Goal: Task Accomplishment & Management: Use online tool/utility

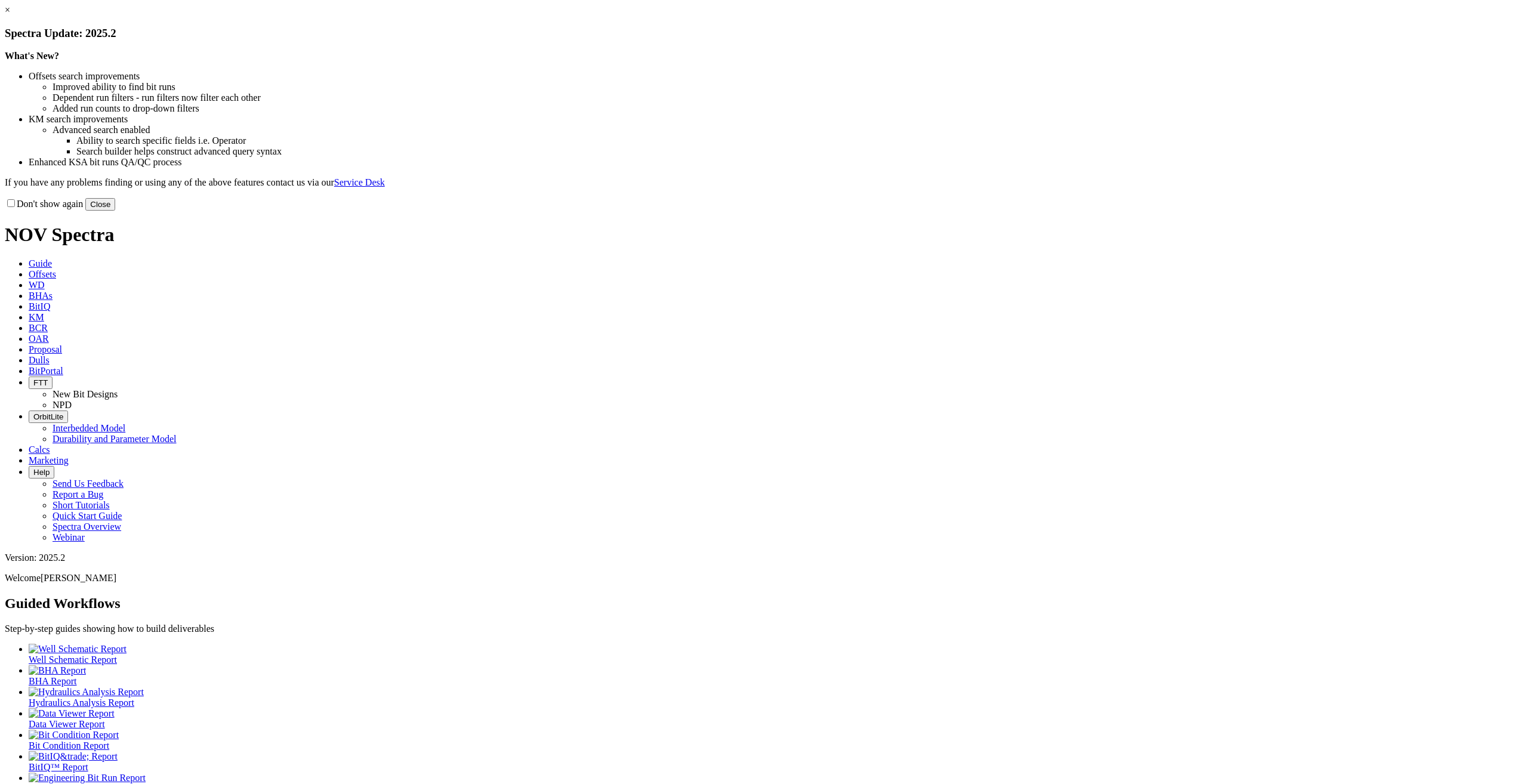
click at [115, 211] on button "Close" at bounding box center [100, 204] width 30 height 13
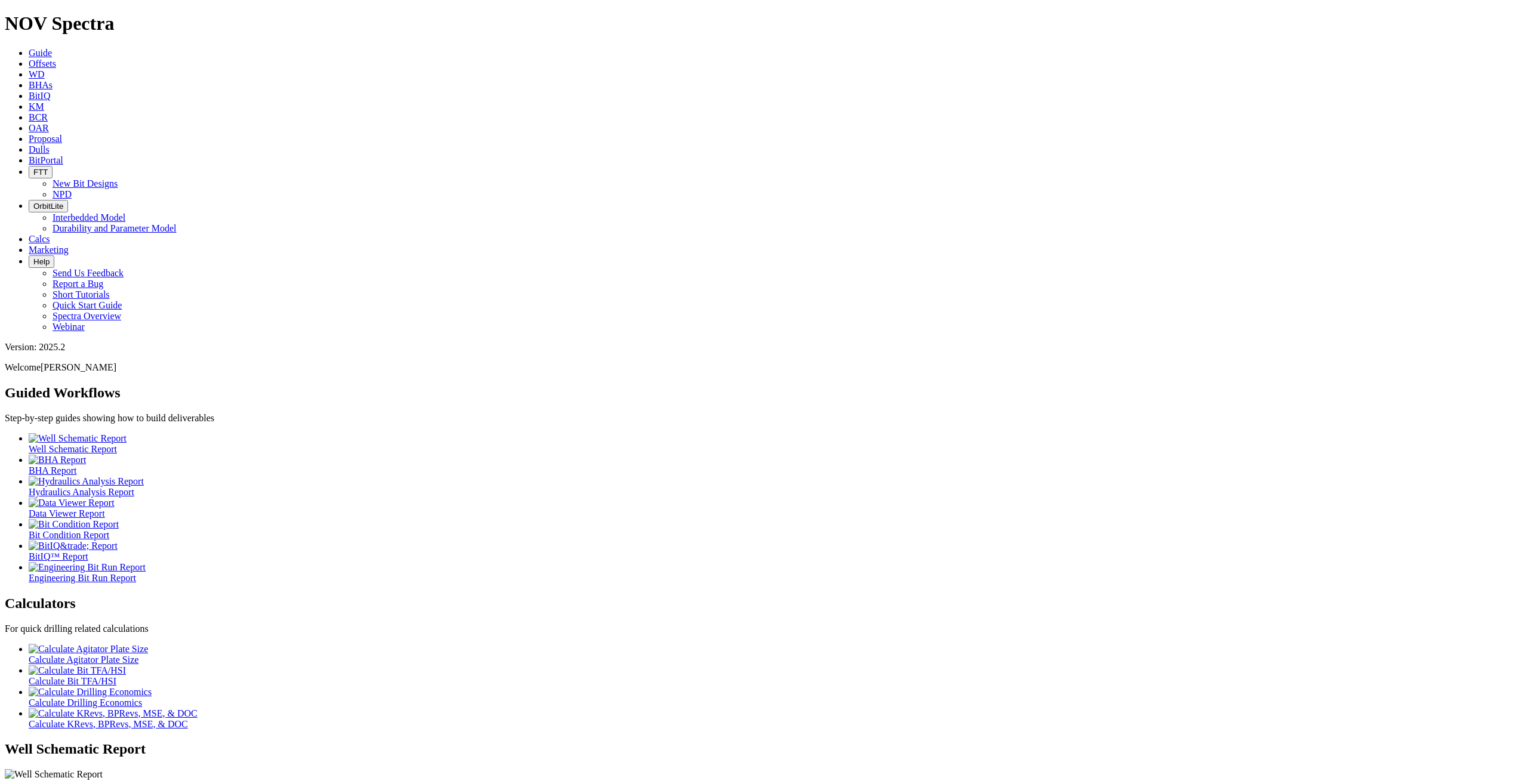
click at [56, 58] on link "Offsets" at bounding box center [42, 63] width 27 height 10
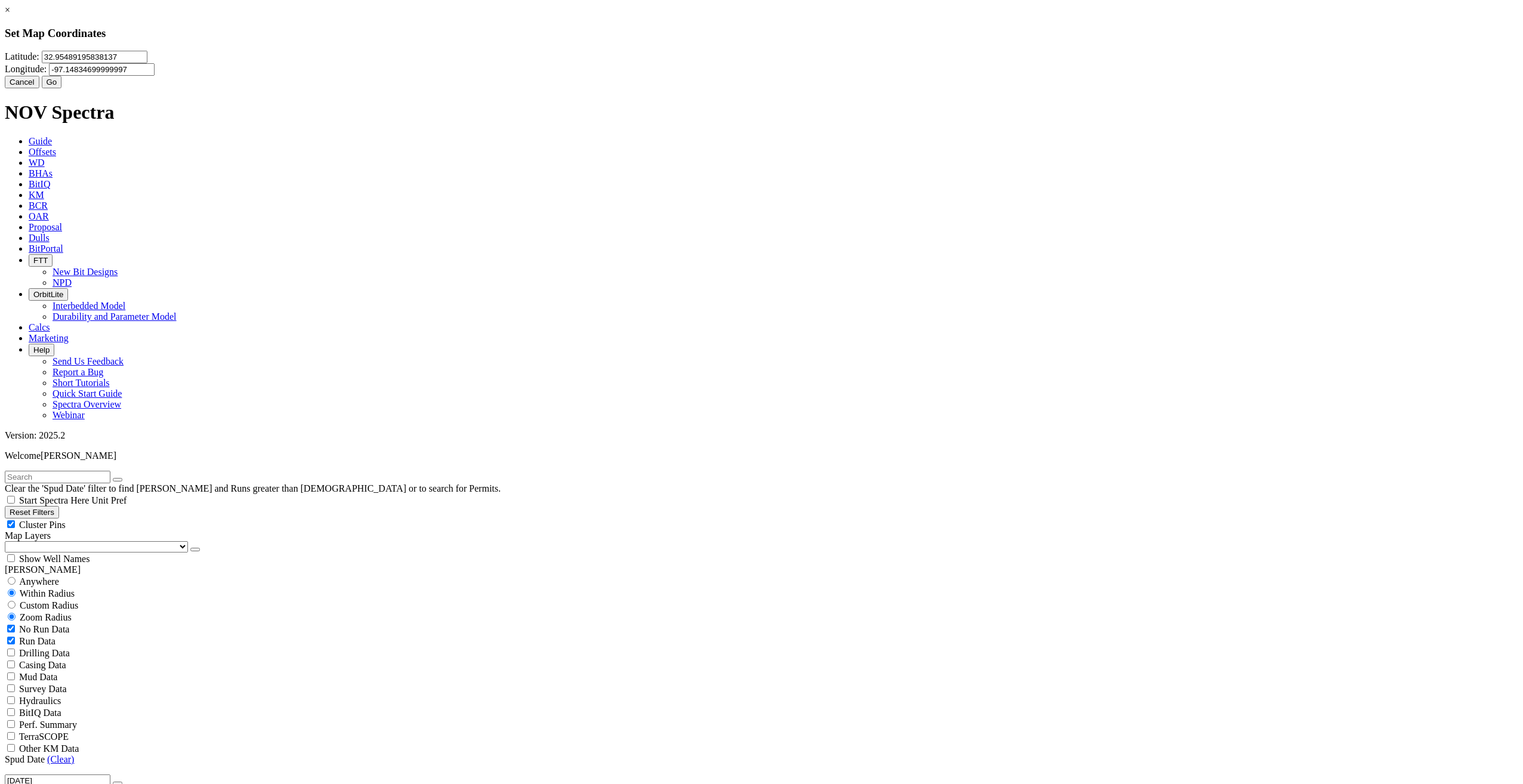
click at [147, 63] on input "32.95489195838137" at bounding box center [94, 57] width 106 height 13
type input "33.12753"
type input "-95.153184"
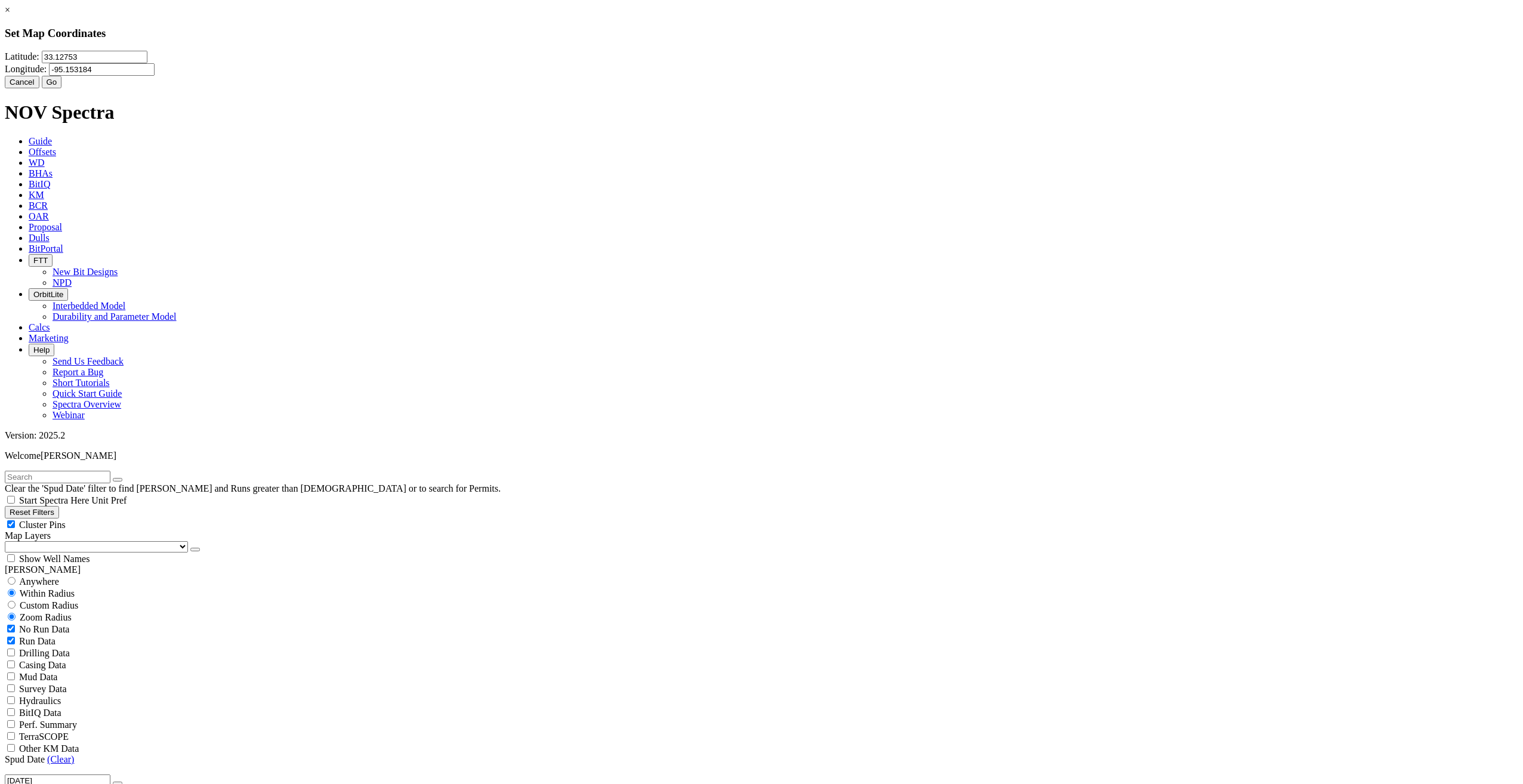
click at [62, 88] on button "Go" at bounding box center [52, 82] width 20 height 13
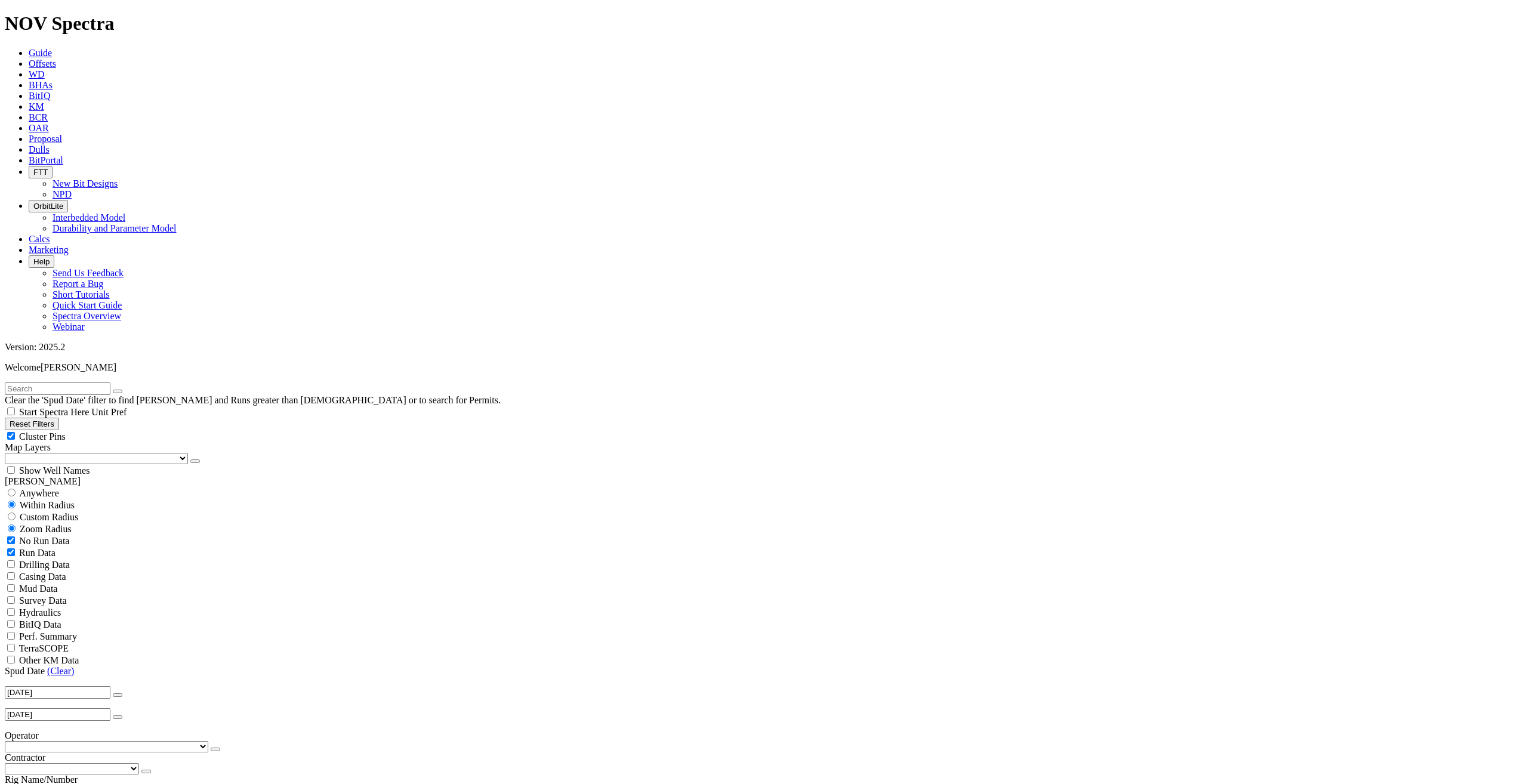
scroll to position [119, 0]
click at [56, 512] on span "Custom Radius" at bounding box center [48, 517] width 58 height 10
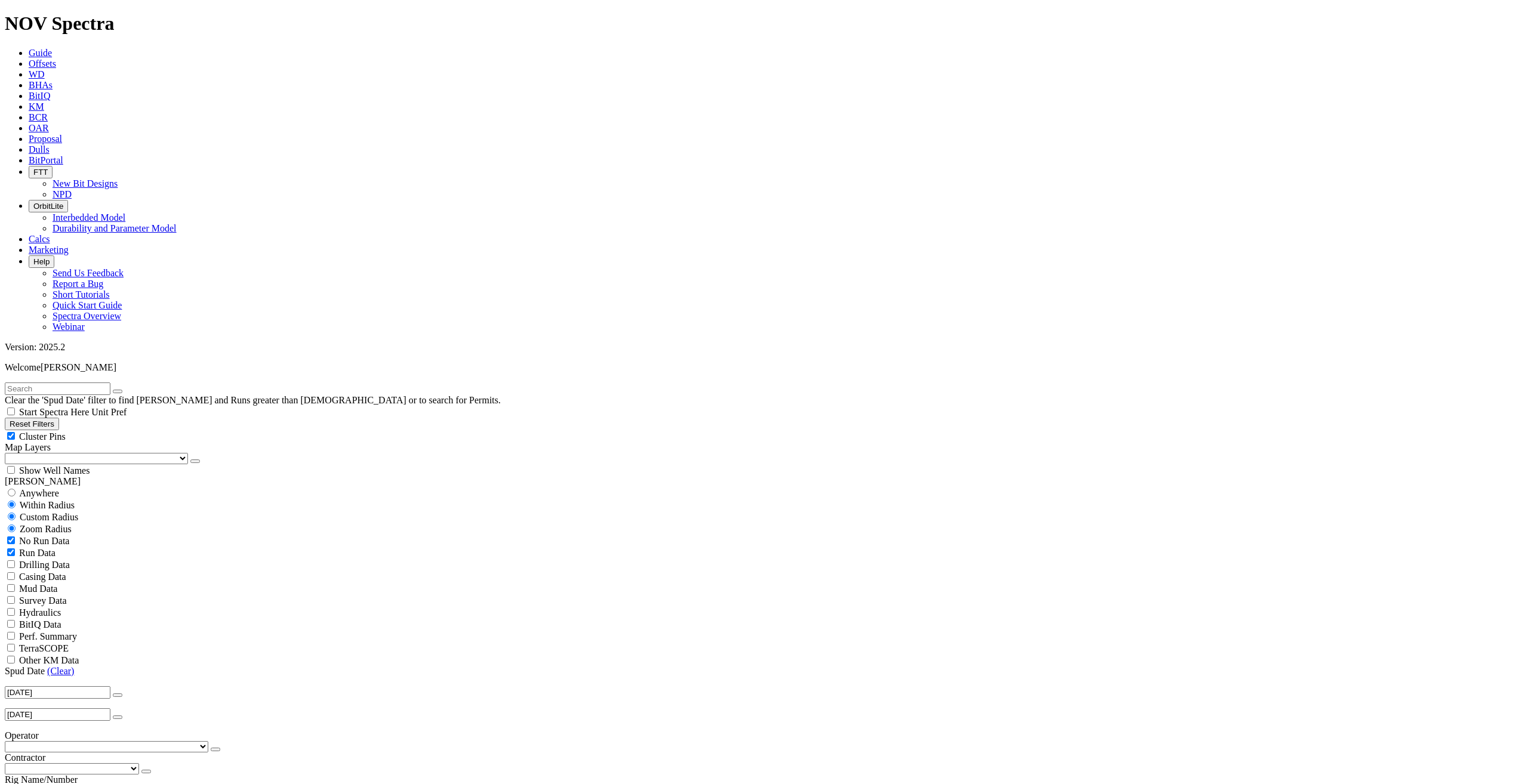
radio input "true"
radio input "false"
click at [70, 535] on input "number" at bounding box center [58, 540] width 106 height 13
click at [33, 547] on button "Miles" at bounding box center [19, 553] width 28 height 13
drag, startPoint x: 75, startPoint y: 230, endPoint x: 118, endPoint y: 220, distance: 44.1
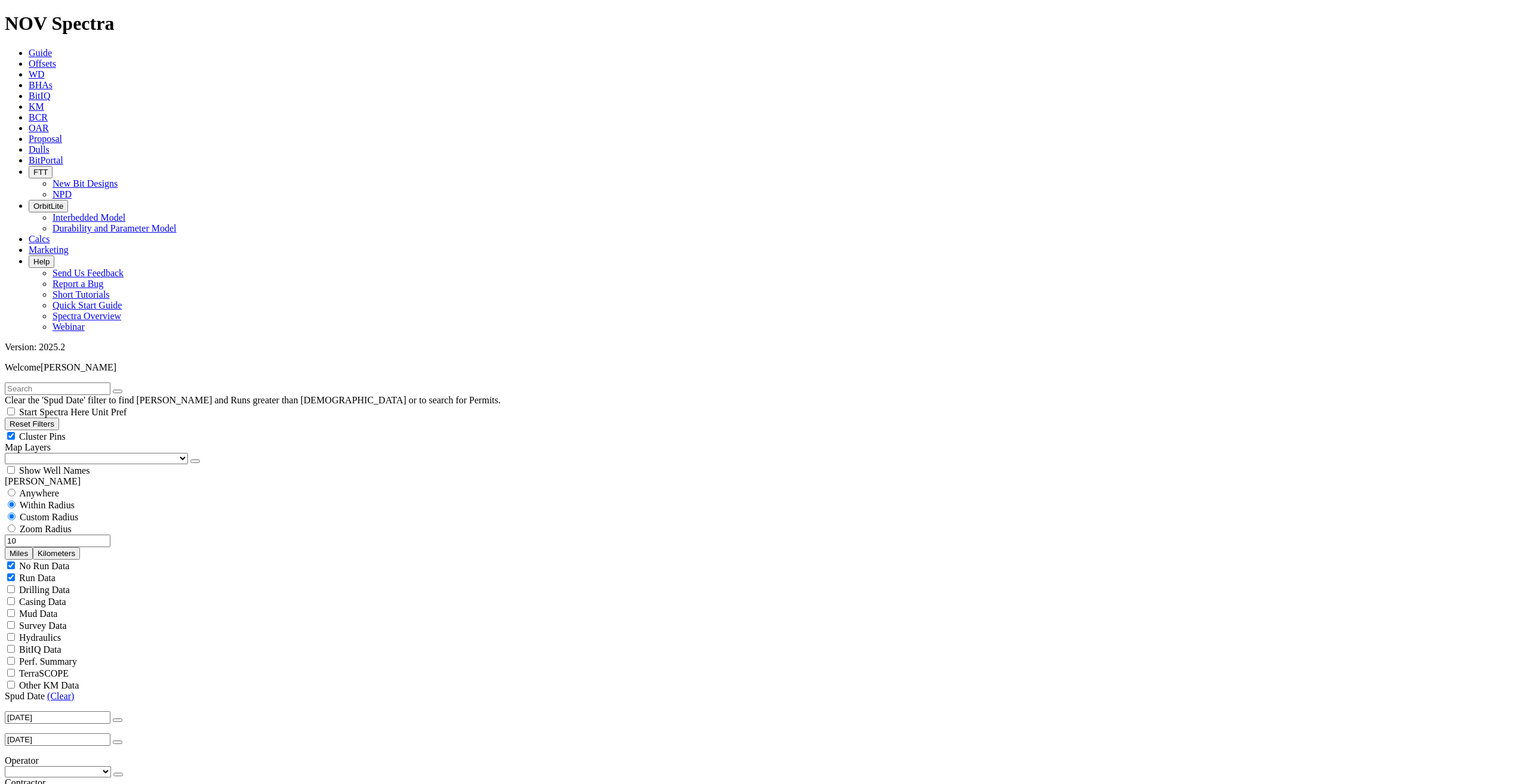
click at [118, 535] on div "10 Miles Kilometers" at bounding box center [762, 547] width 1513 height 25
drag, startPoint x: 84, startPoint y: 226, endPoint x: 107, endPoint y: 224, distance: 23.1
click at [107, 535] on div "20 Miles Kilometers" at bounding box center [762, 547] width 1513 height 25
type input "40"
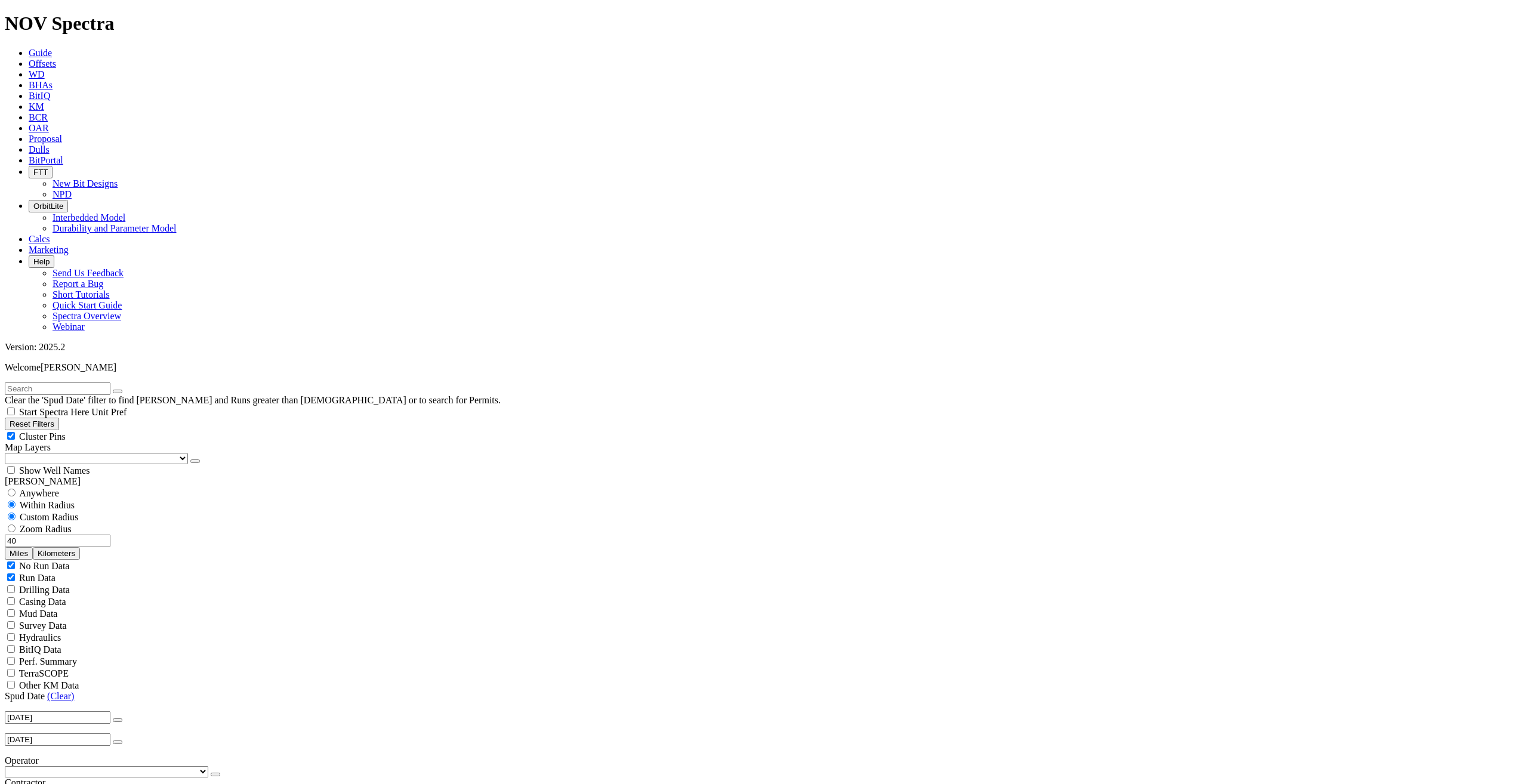
select select "9.875"
checkbox input "false"
select select "? number:9.875 ?"
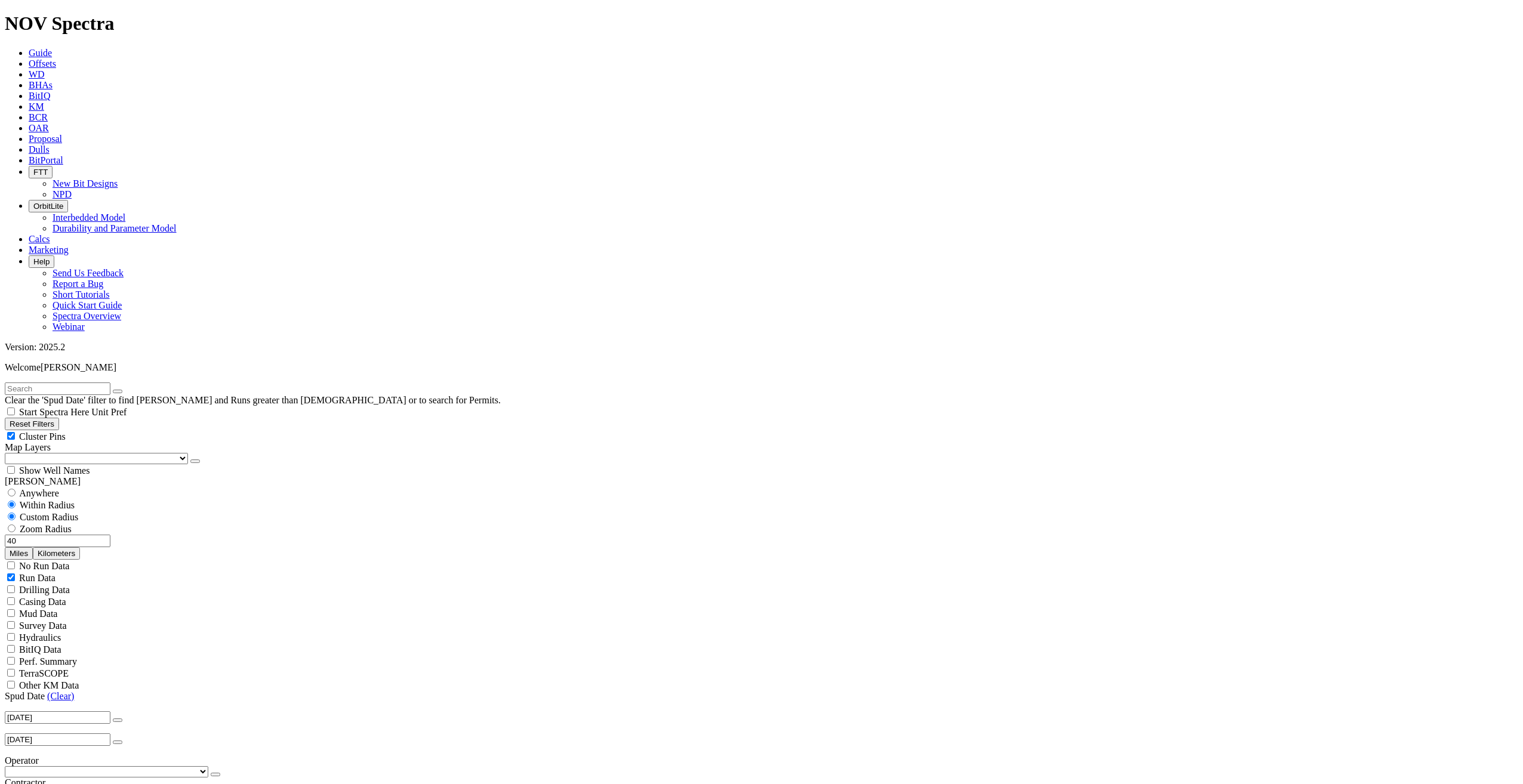
scroll to position [53, 0]
